Goal: Find specific page/section: Find specific page/section

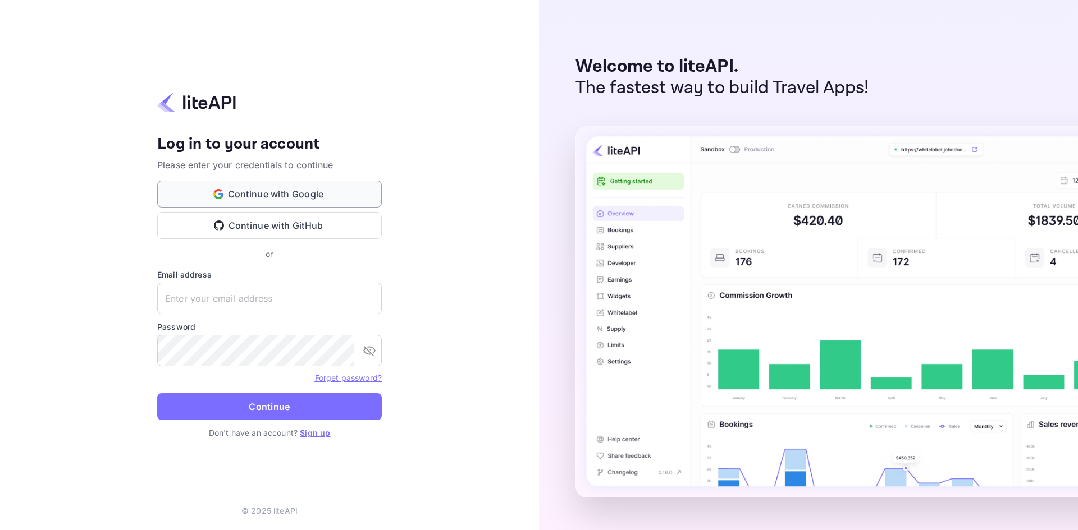
click at [251, 189] on button "Continue with Google" at bounding box center [269, 194] width 225 height 27
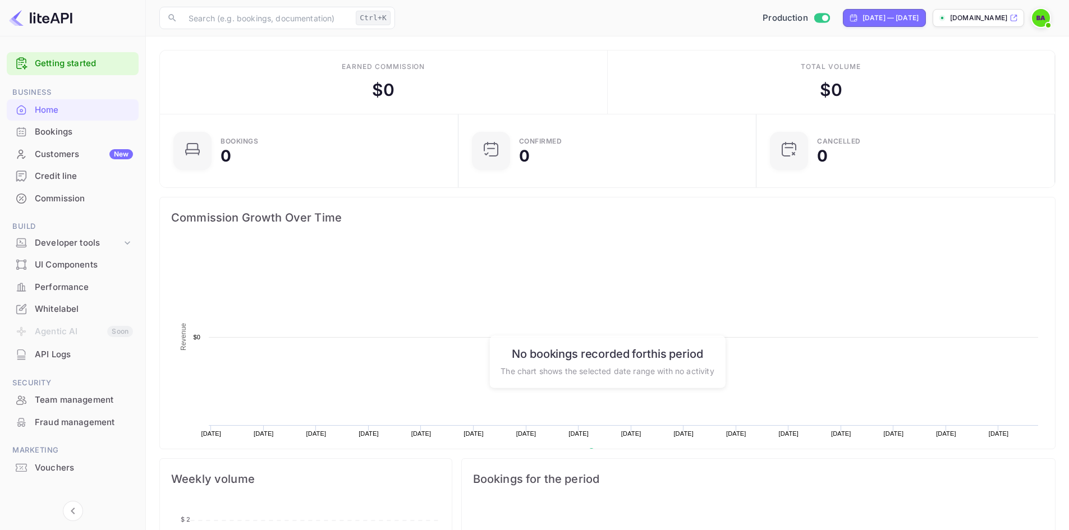
scroll to position [174, 283]
drag, startPoint x: 84, startPoint y: 138, endPoint x: 77, endPoint y: 138, distance: 7.3
click at [77, 138] on div "Bookings" at bounding box center [84, 132] width 98 height 13
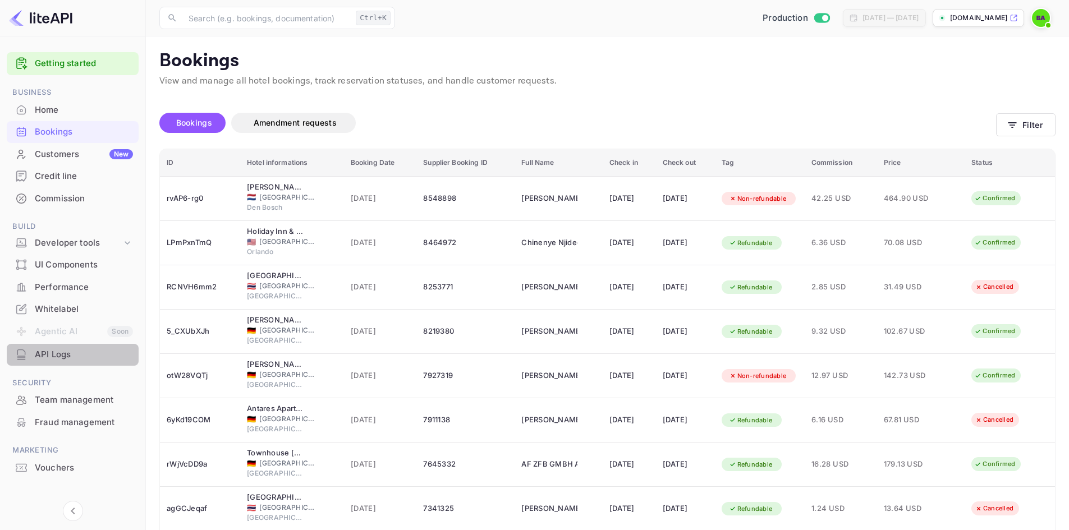
click at [85, 360] on div "API Logs" at bounding box center [84, 355] width 98 height 13
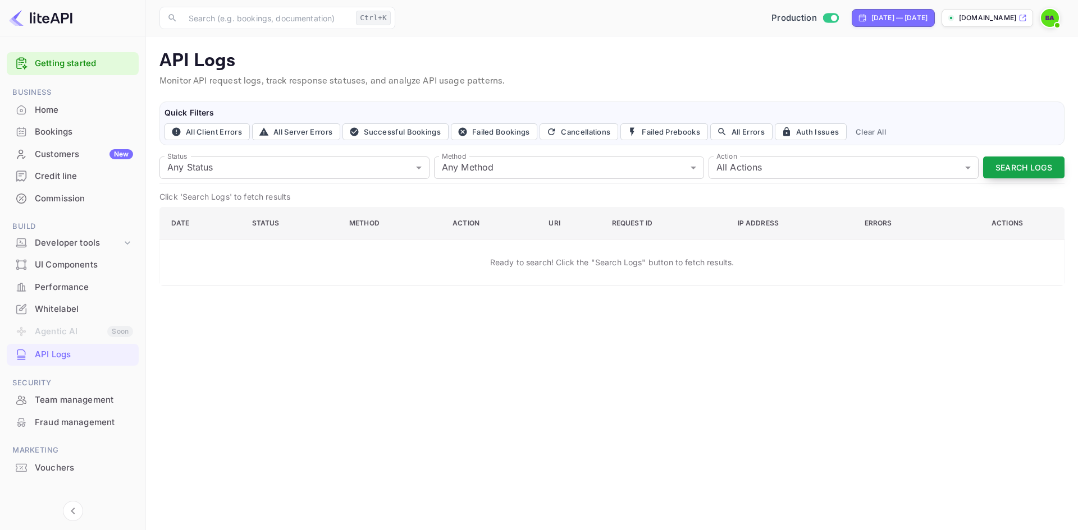
click at [1018, 168] on button "Search Logs" at bounding box center [1023, 168] width 81 height 22
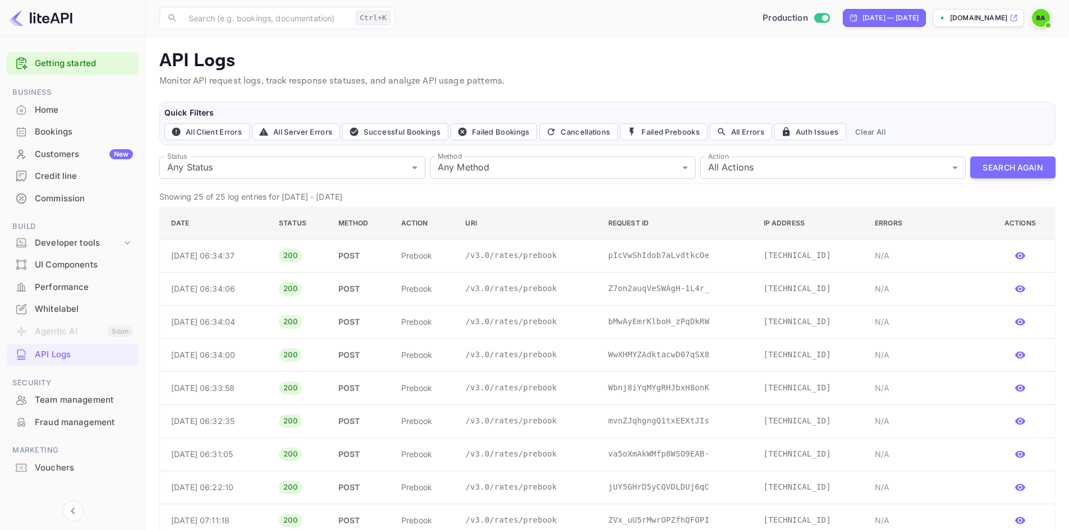
click at [376, 258] on p "POST" at bounding box center [360, 256] width 45 height 12
